Goal: Complete application form

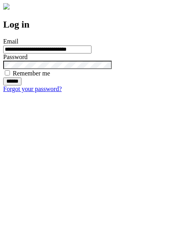
type input "**********"
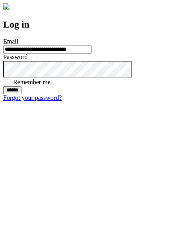
click at [22, 94] on input "******" at bounding box center [12, 90] width 18 height 8
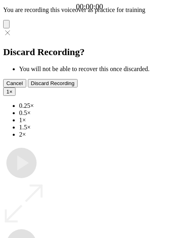
type input "**********"
